Goal: Navigation & Orientation: Find specific page/section

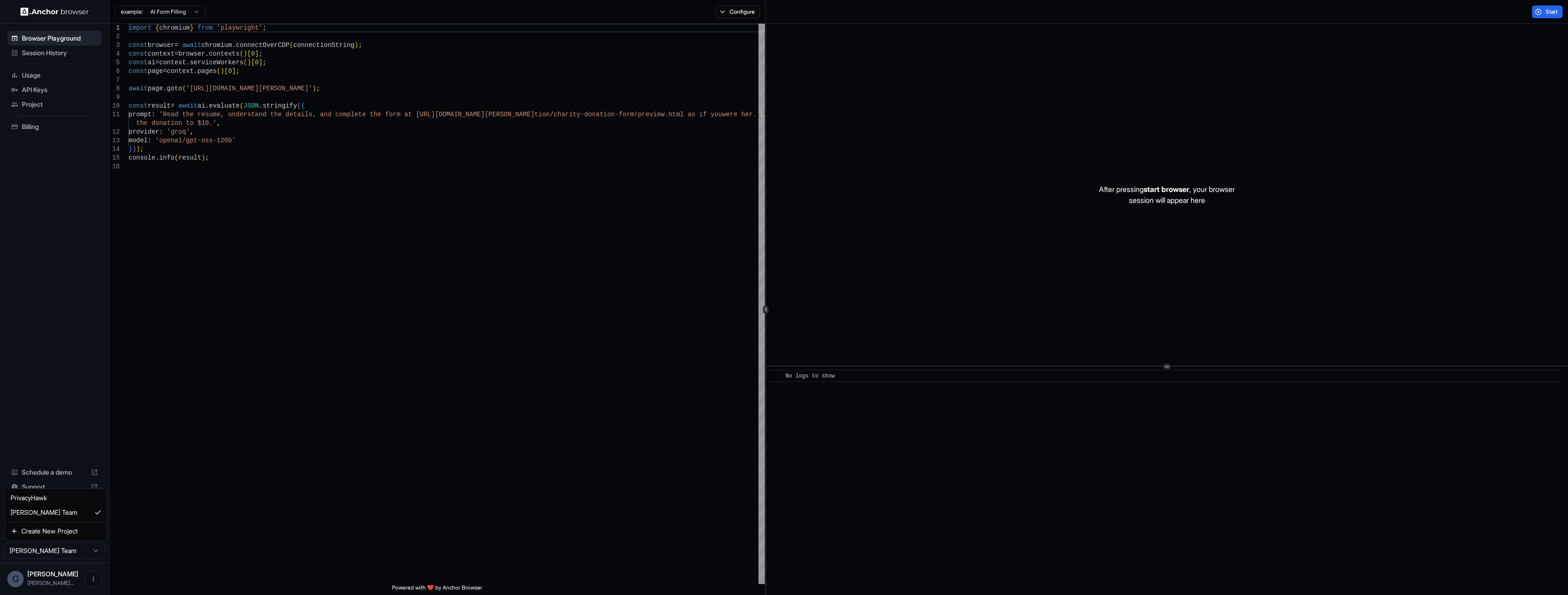
click at [48, 554] on html "Browser Playground Session History Usage API Keys Project Billing Schedule a de…" at bounding box center [784, 297] width 1568 height 595
click at [46, 88] on span "API Keys" at bounding box center [60, 90] width 76 height 9
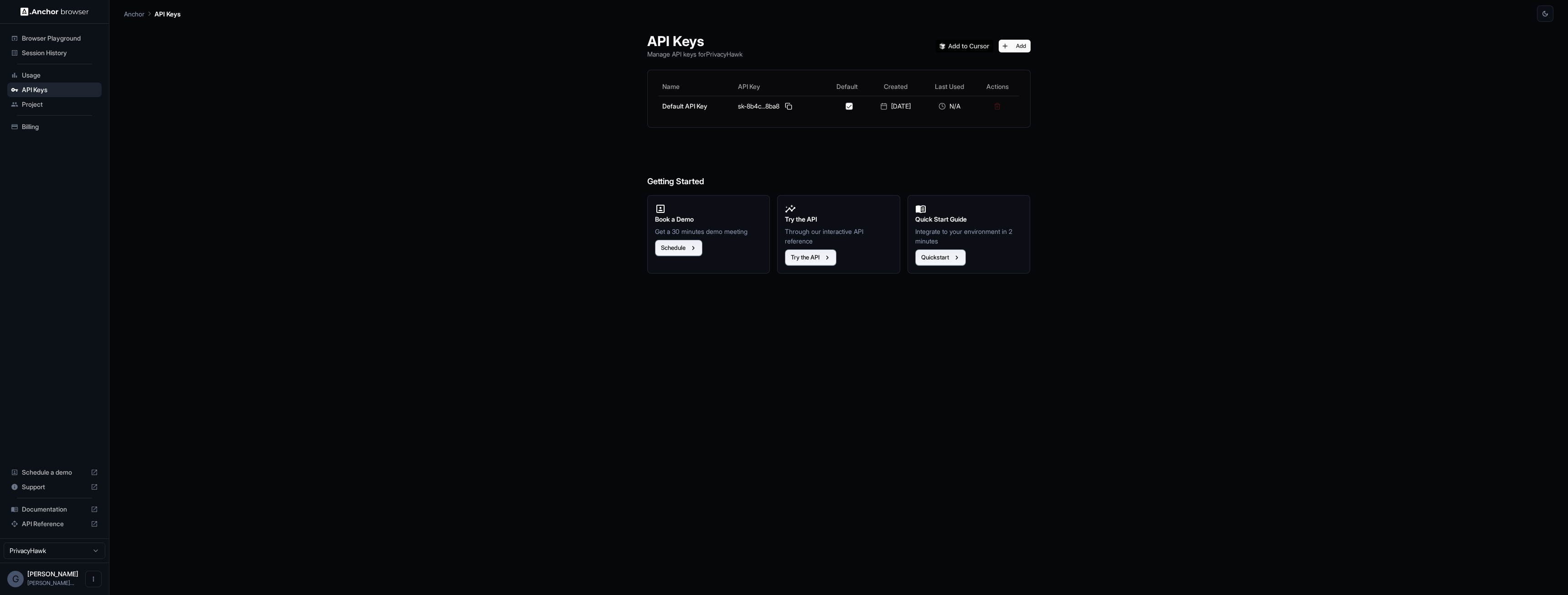
click at [43, 545] on html "Browser Playground Session History Usage API Keys Project Billing Schedule a de…" at bounding box center [784, 297] width 1568 height 595
click at [40, 551] on html "Browser Playground Session History Usage API Keys Project Billing Schedule a de…" at bounding box center [784, 297] width 1568 height 595
click at [47, 72] on span "Usage" at bounding box center [60, 75] width 76 height 9
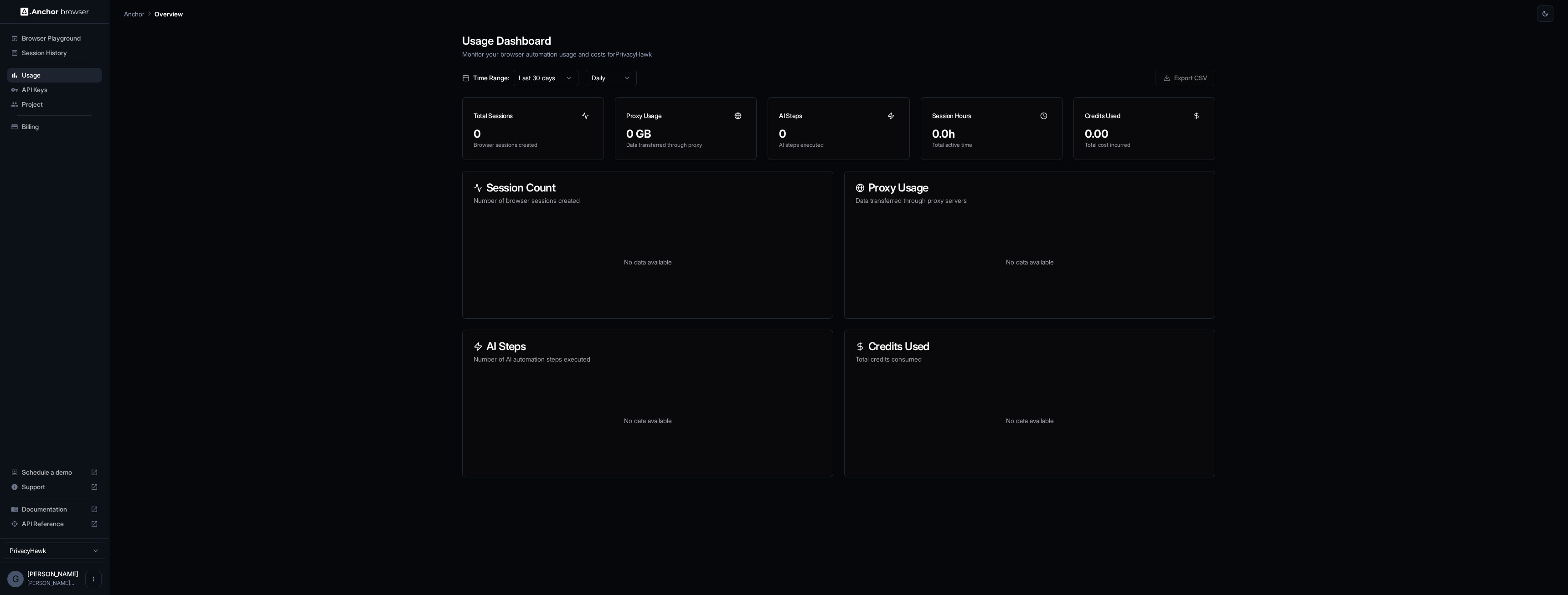
click at [31, 100] on span "Project" at bounding box center [60, 104] width 76 height 9
